Goal: Task Accomplishment & Management: Manage account settings

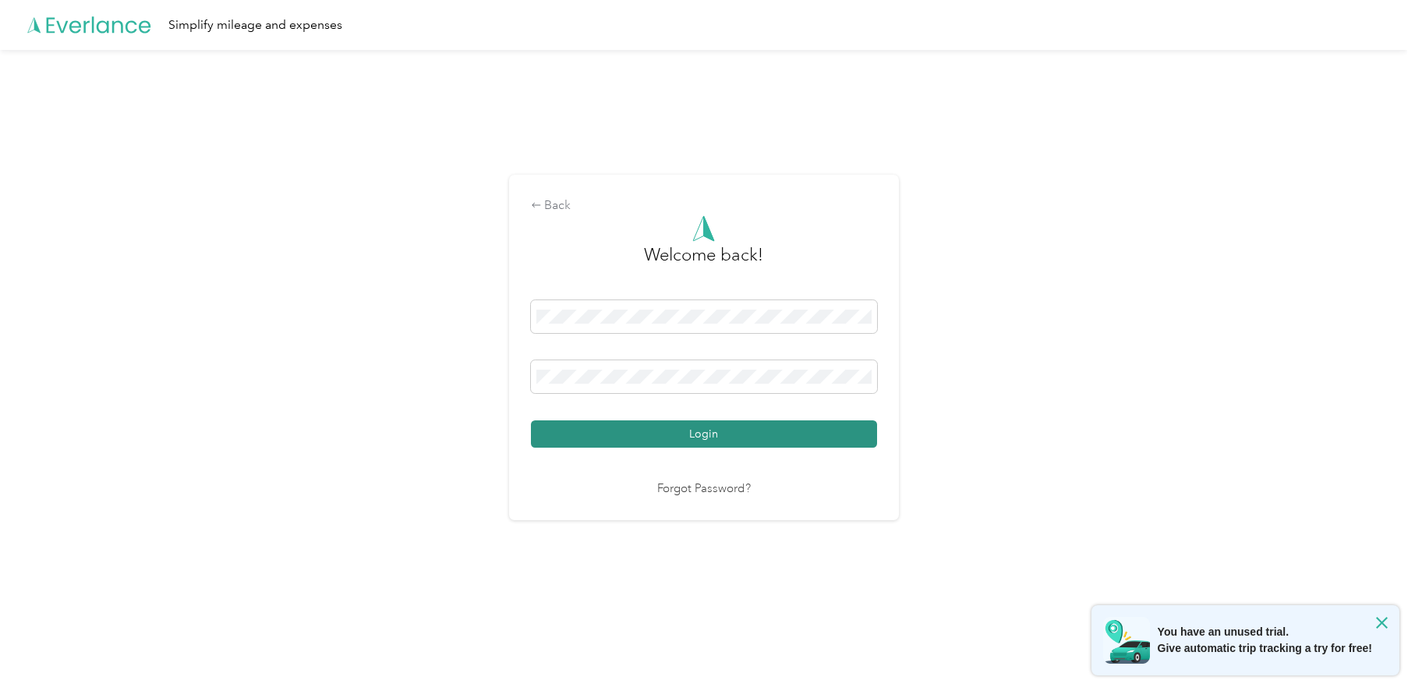
click at [699, 433] on button "Login" at bounding box center [704, 433] width 346 height 27
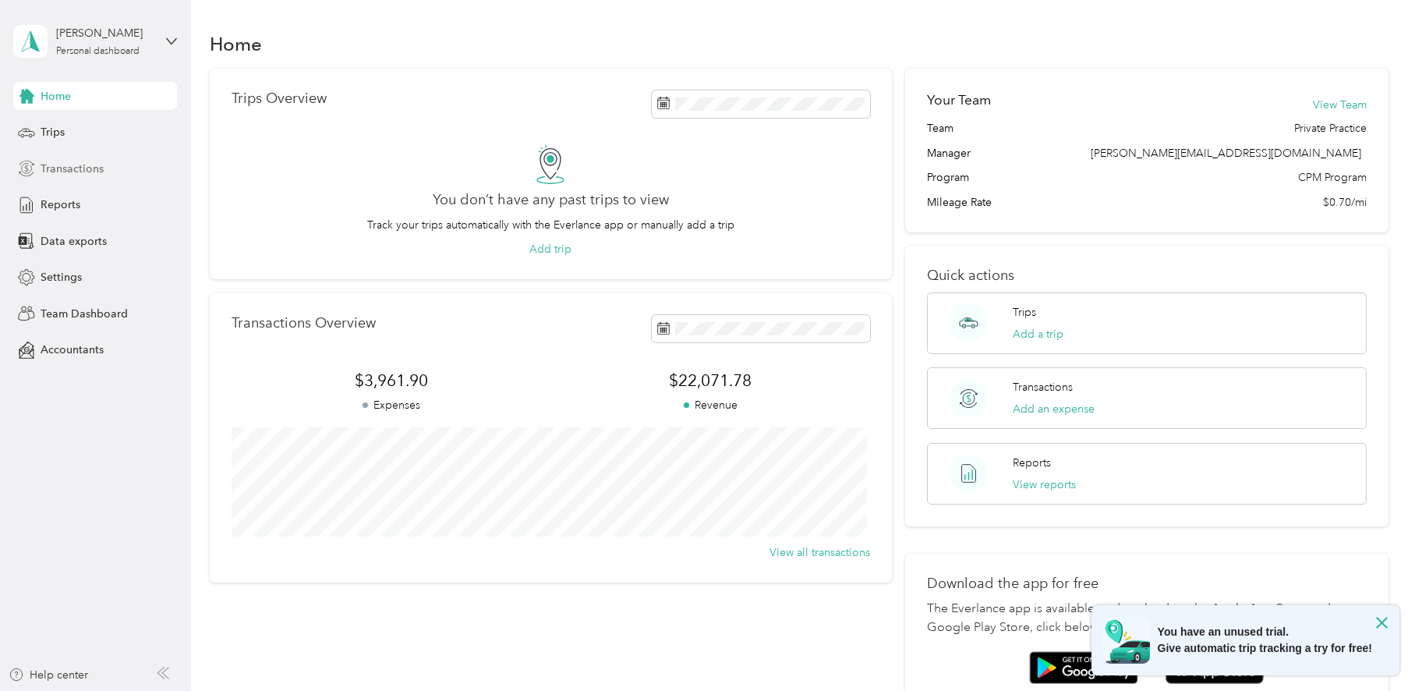
click at [101, 168] on span "Transactions" at bounding box center [72, 169] width 63 height 16
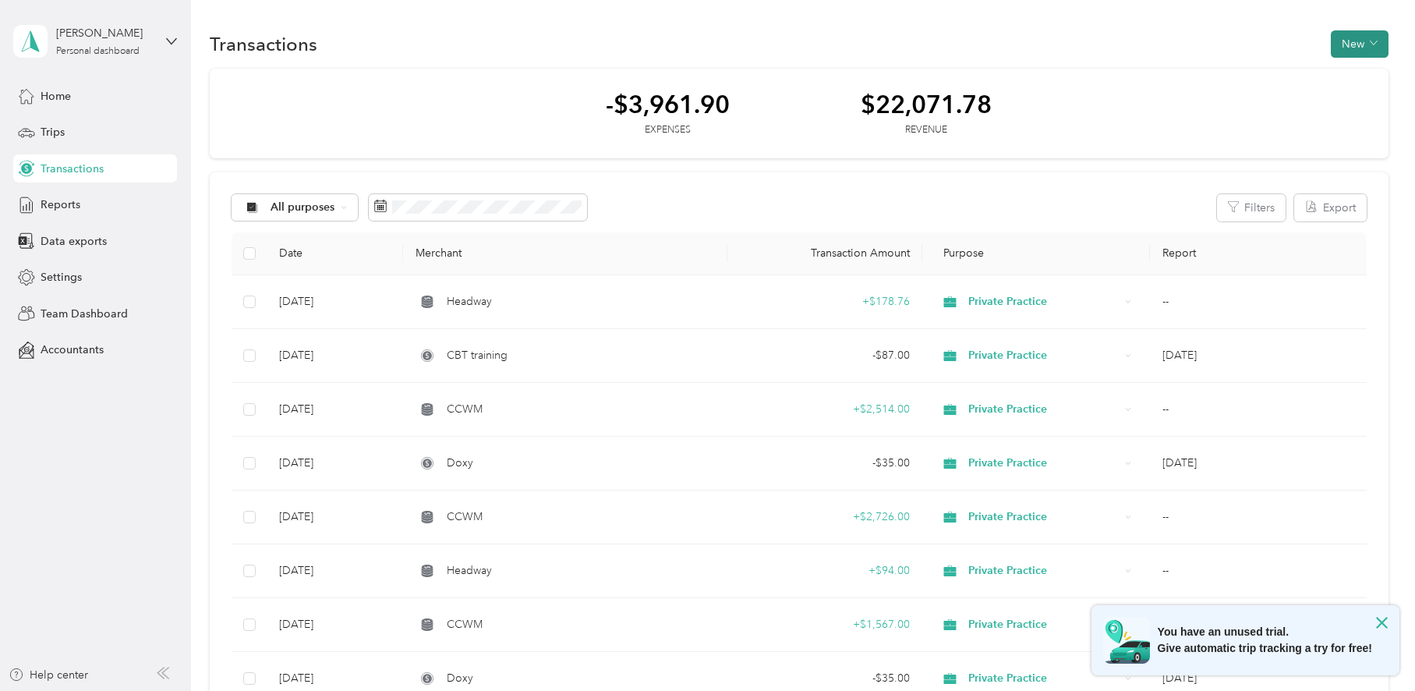
click at [1363, 48] on button "New" at bounding box center [1360, 43] width 58 height 27
click at [1357, 104] on span "Revenue" at bounding box center [1352, 101] width 43 height 16
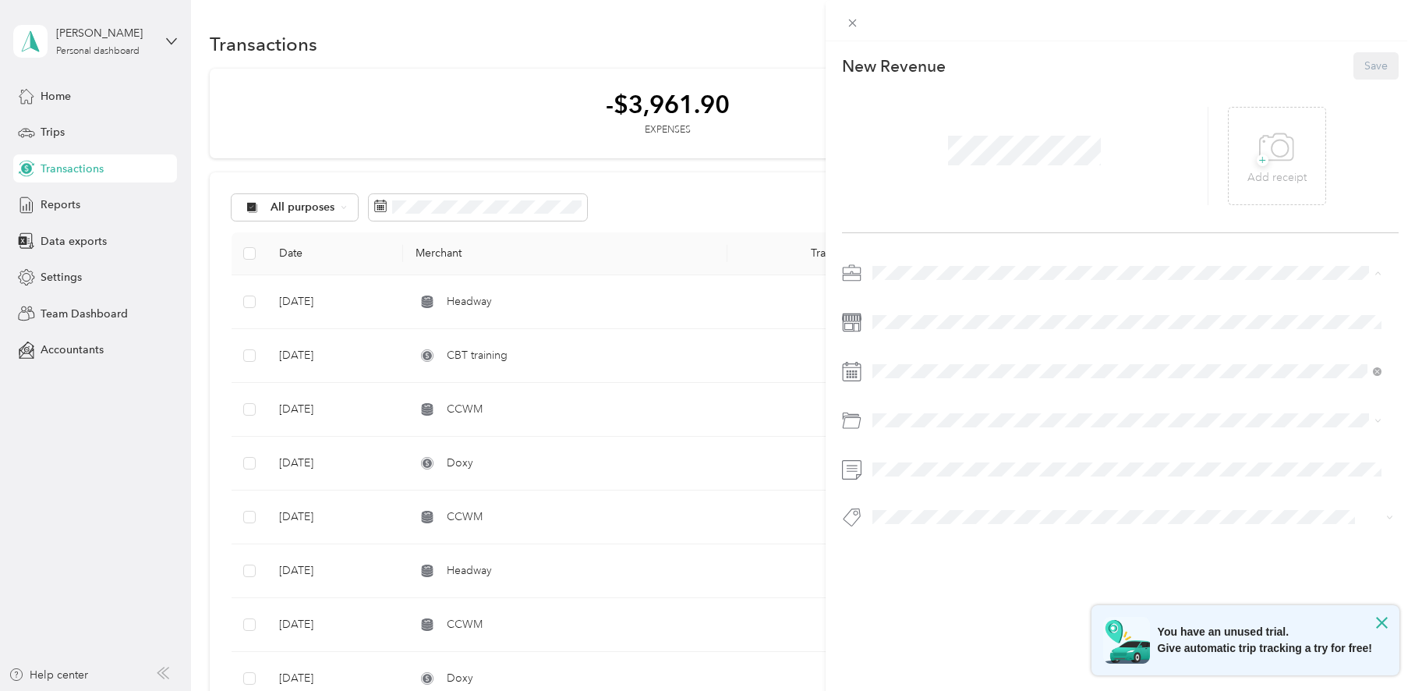
click at [908, 303] on span "Private Practice" at bounding box center [914, 300] width 73 height 13
click at [857, 373] on icon at bounding box center [851, 371] width 19 height 19
click at [911, 456] on icon at bounding box center [911, 459] width 8 height 14
click at [1010, 609] on div "29" at bounding box center [1005, 611] width 20 height 19
click at [1356, 65] on button "Save" at bounding box center [1375, 65] width 45 height 27
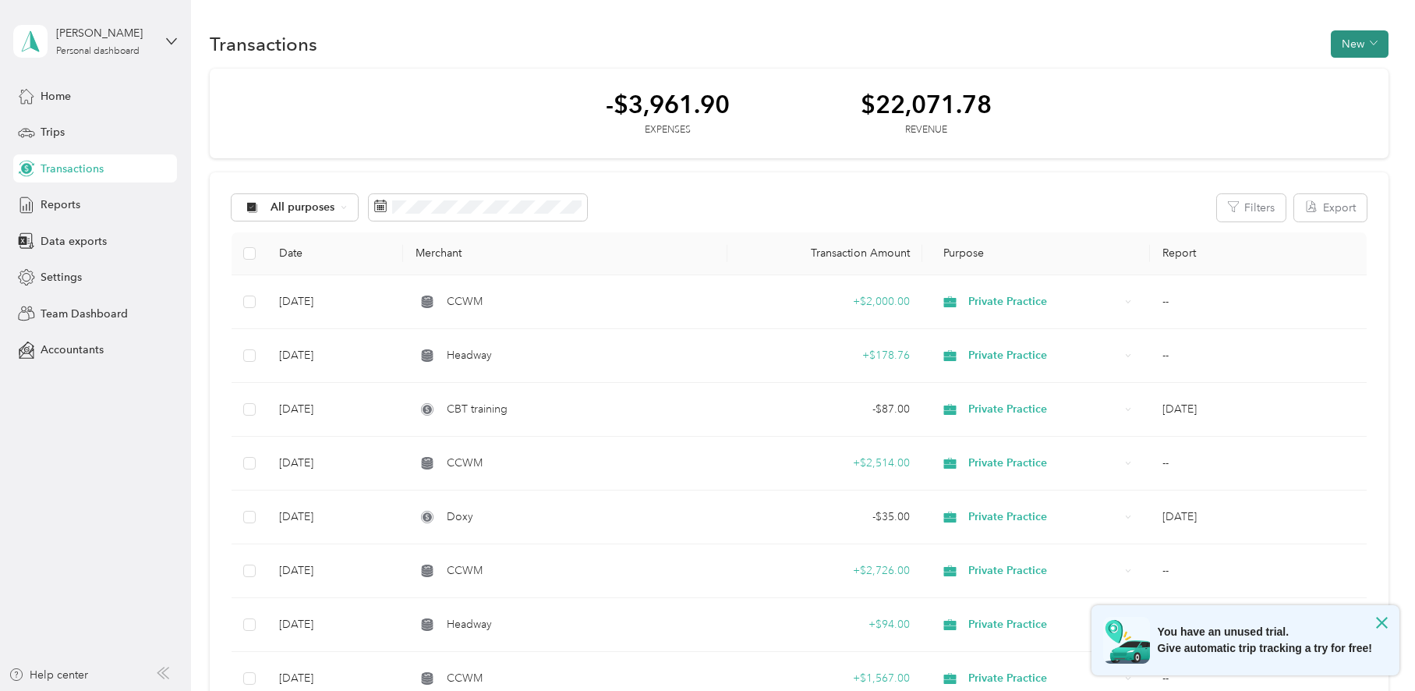
click at [1374, 37] on button "New" at bounding box center [1360, 43] width 58 height 27
click at [1343, 99] on span "Revenue" at bounding box center [1352, 101] width 43 height 16
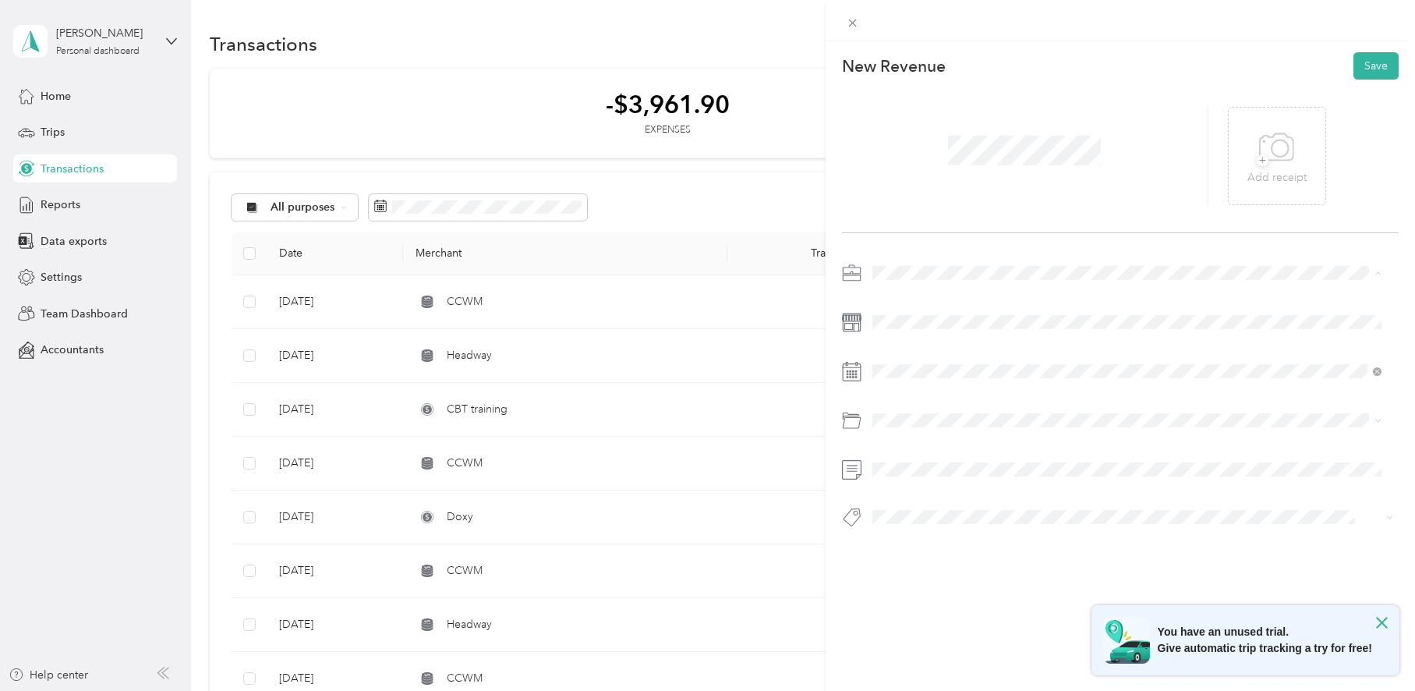
click at [892, 306] on div "Private Practice" at bounding box center [1127, 300] width 498 height 16
click at [877, 427] on span at bounding box center [1133, 420] width 532 height 25
click at [883, 409] on span at bounding box center [1133, 420] width 532 height 25
click at [966, 618] on div "This revenue cannot be edited because it is either under review, approved, or p…" at bounding box center [1120, 386] width 589 height 691
click at [1367, 64] on button "Save" at bounding box center [1375, 65] width 45 height 27
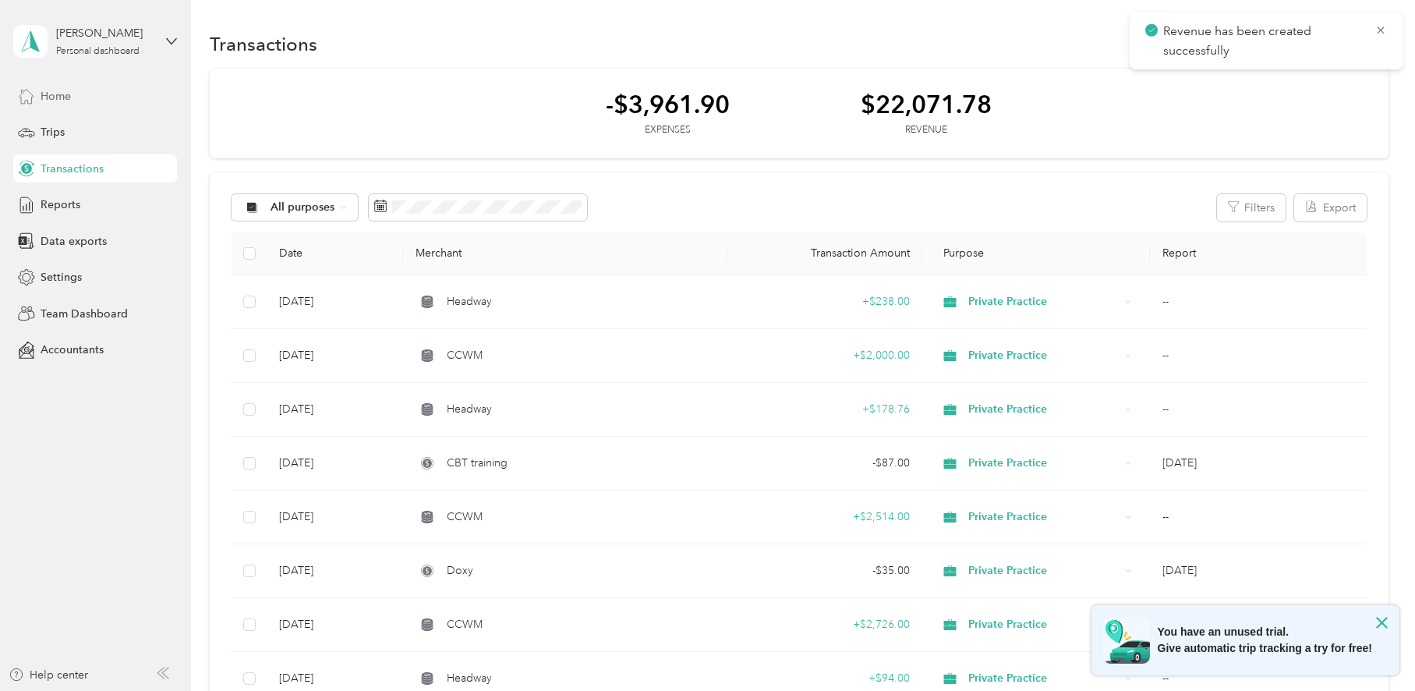
click at [58, 99] on span "Home" at bounding box center [56, 96] width 30 height 16
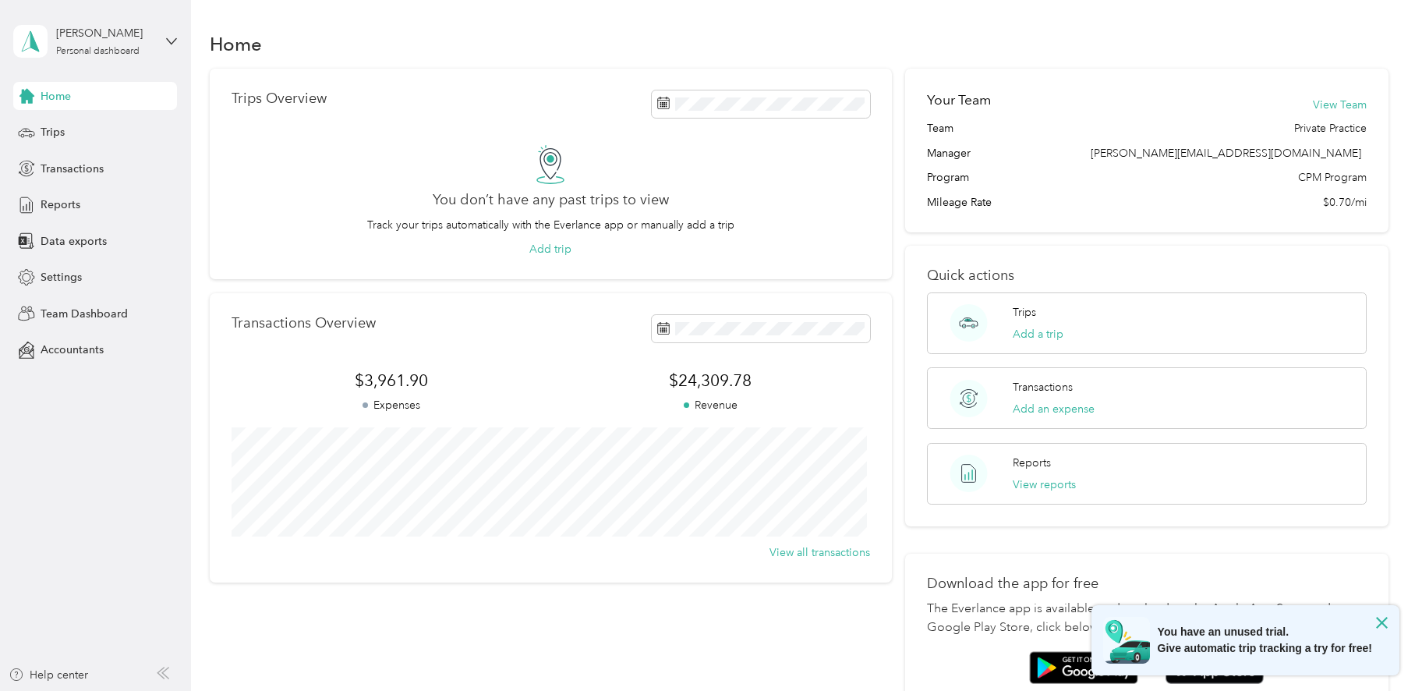
click at [344, 136] on div "Trips Overview You don’t have any past trips to view Track your trips automatic…" at bounding box center [550, 174] width 681 height 211
